Goal: Transaction & Acquisition: Purchase product/service

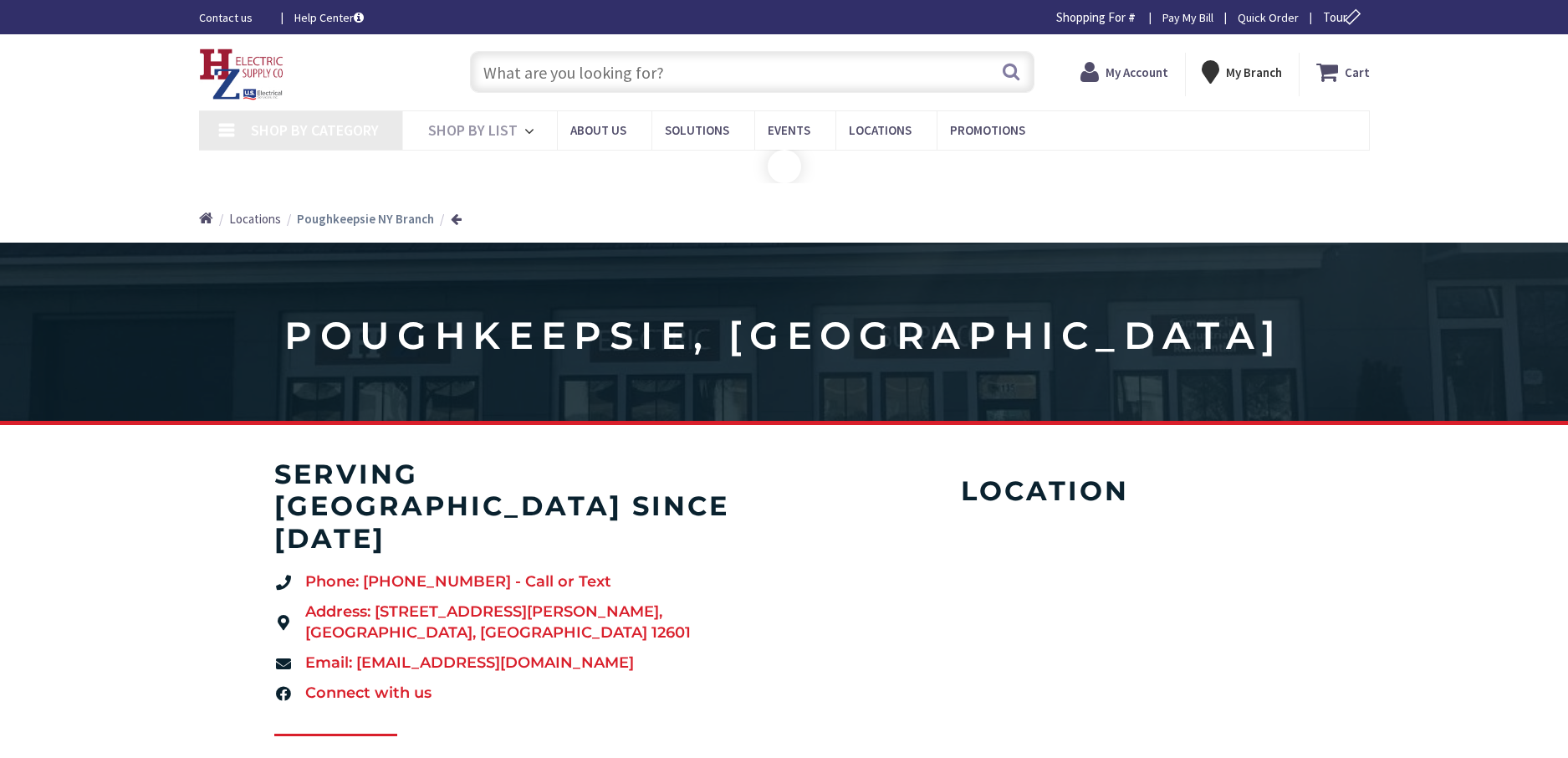
drag, startPoint x: 0, startPoint y: 0, endPoint x: 628, endPoint y: 66, distance: 631.5
click at [628, 66] on input "text" at bounding box center [752, 72] width 564 height 42
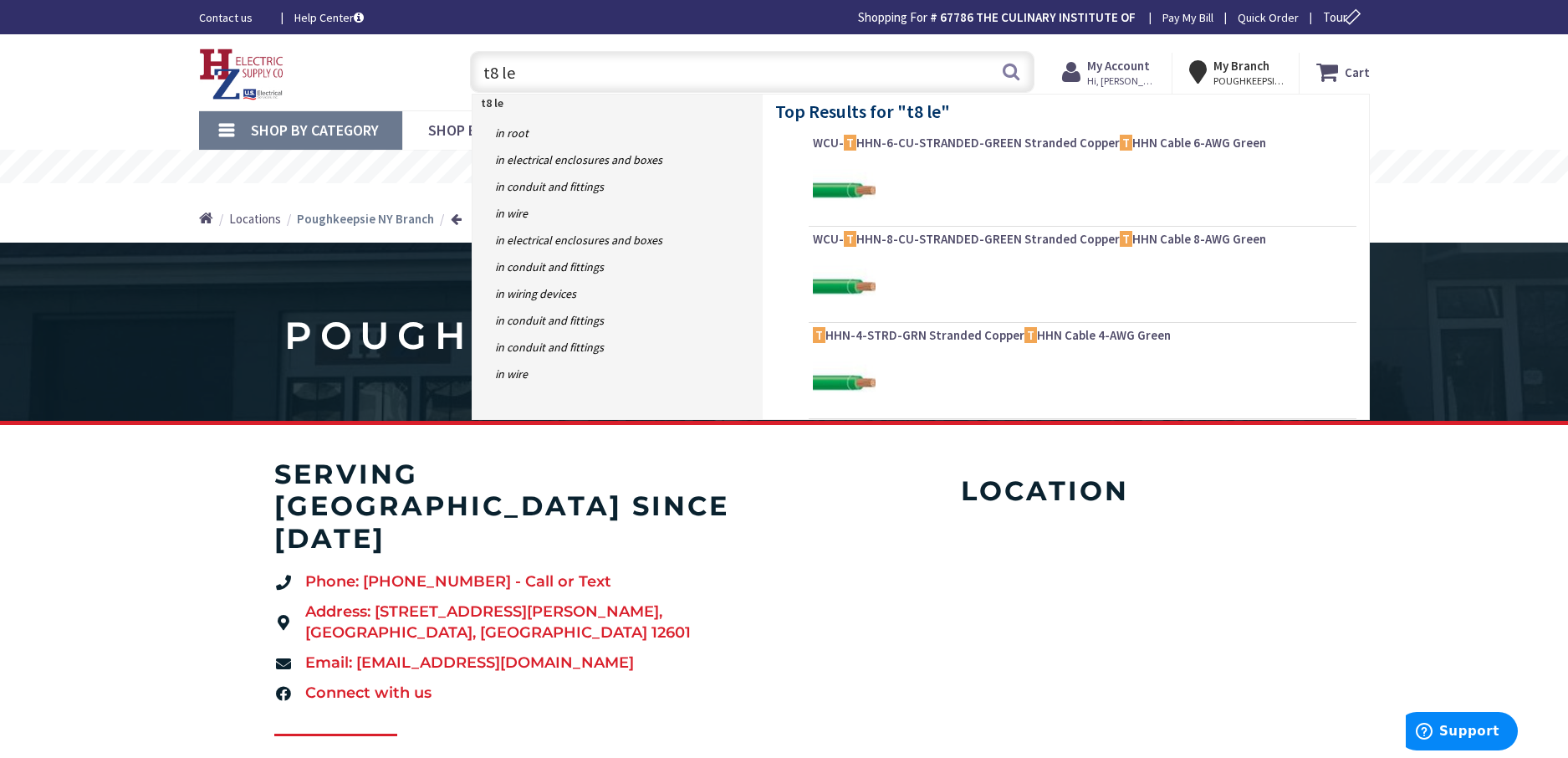
type input "t8 led"
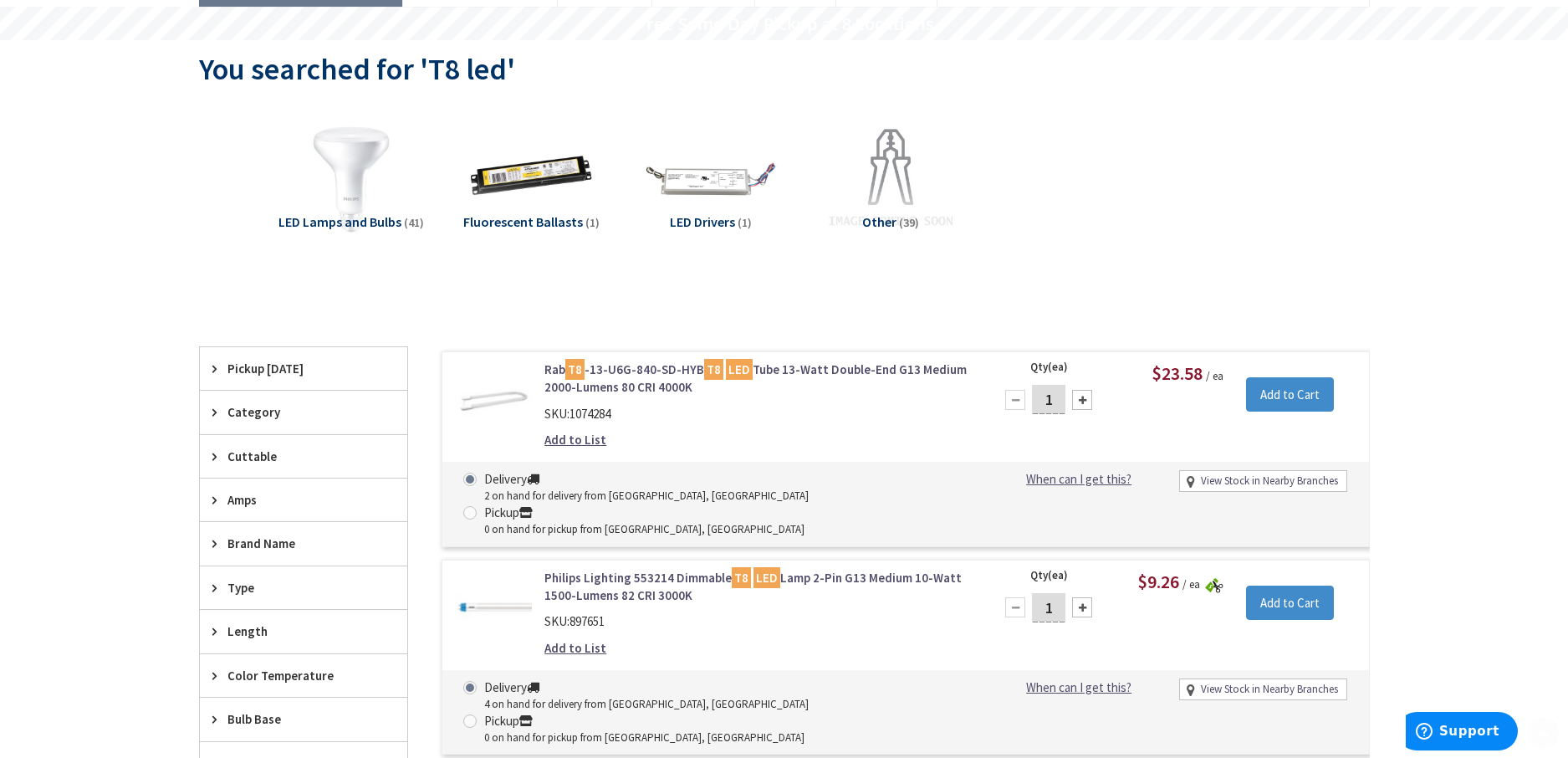
scroll to position [334, 0]
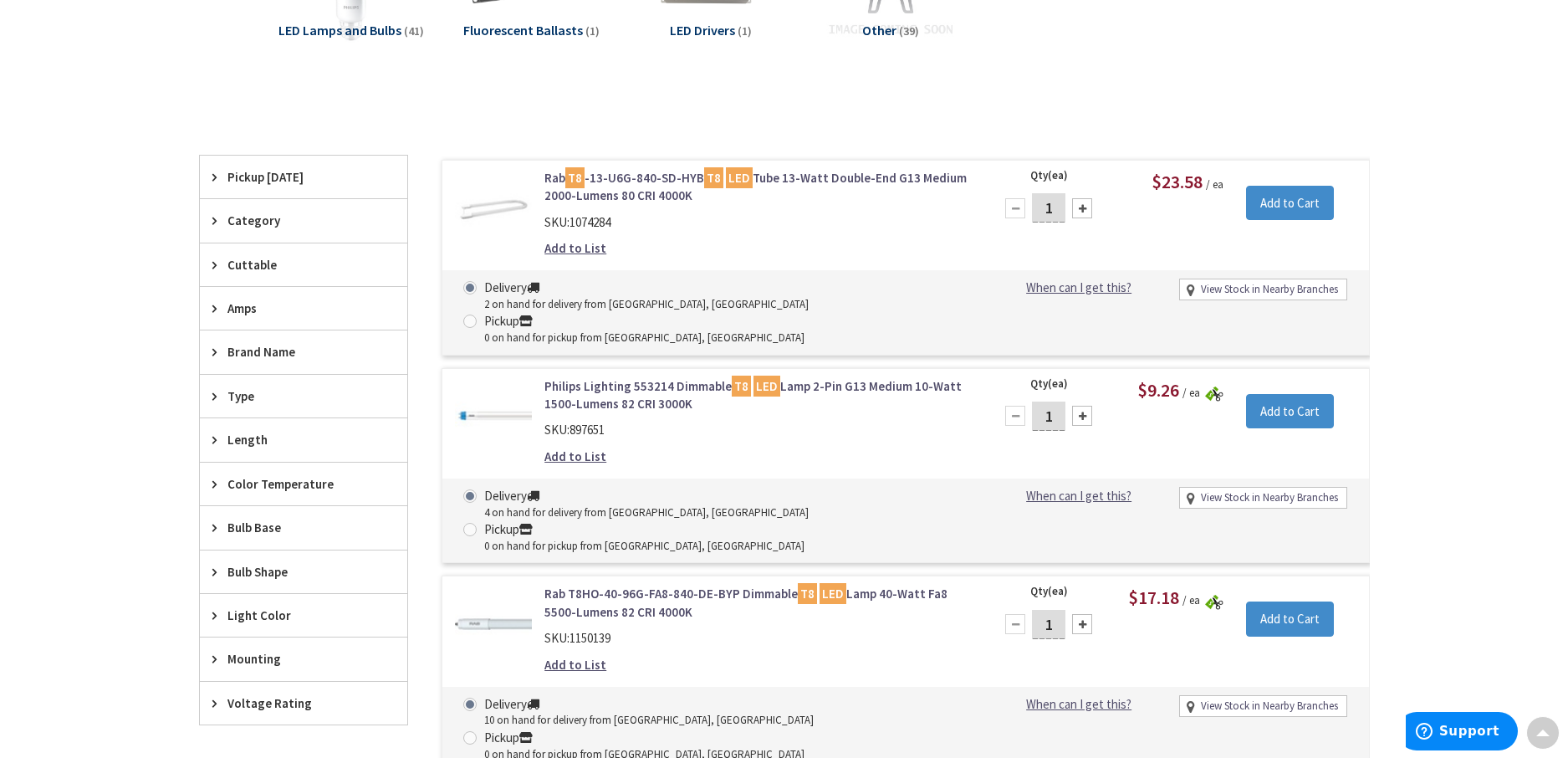
click at [254, 180] on span "Pickup Today" at bounding box center [296, 176] width 136 height 18
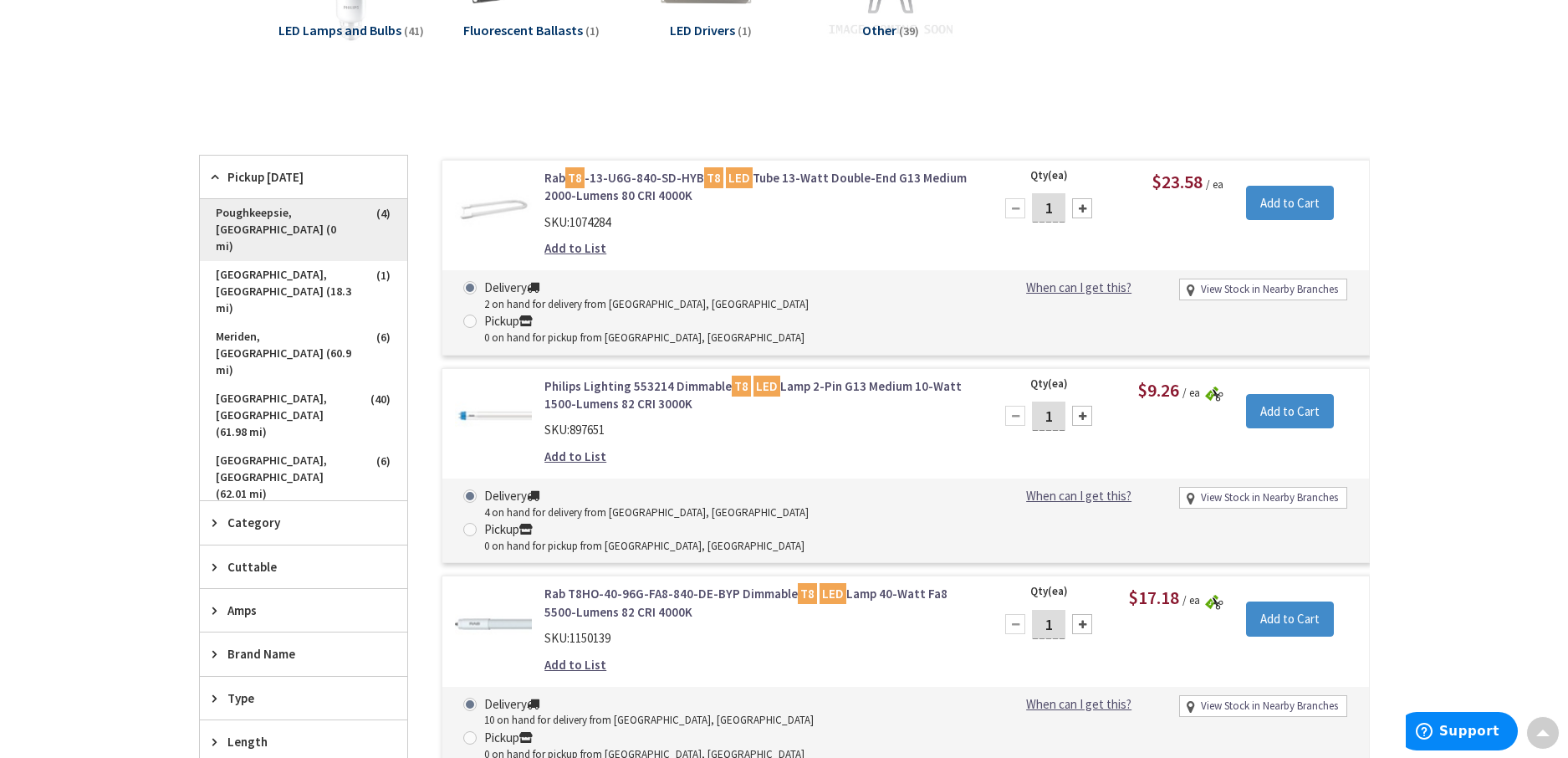
click at [228, 214] on span "Poughkeepsie, NY (0 mi)" at bounding box center [303, 229] width 207 height 62
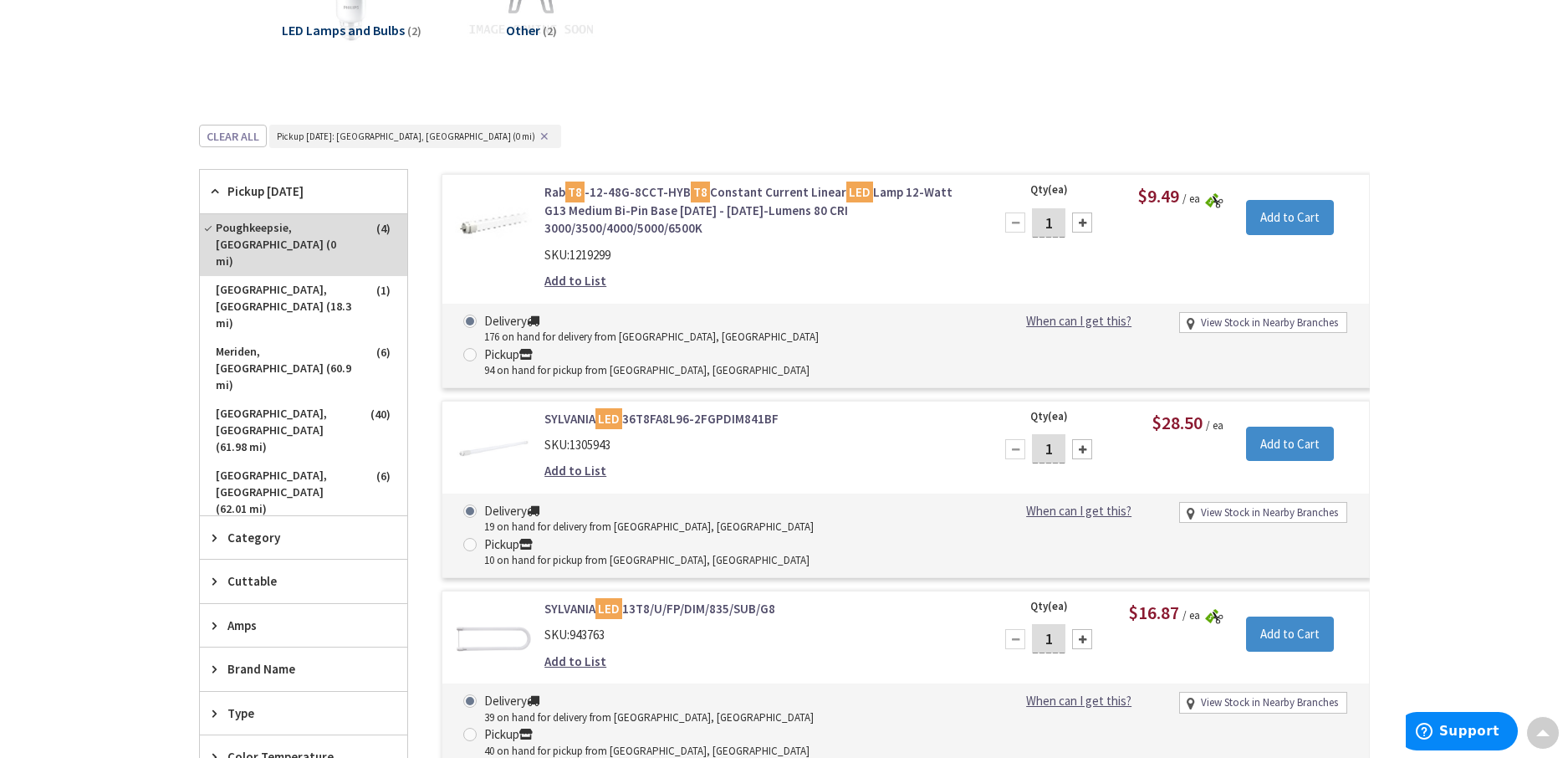
click at [817, 195] on link "Rab T8 -12-48G-8CCT-HYB T8 Constant Current Linear LED Lamp 12-Watt G13 Medium …" at bounding box center [756, 210] width 425 height 54
